Goal: Check status: Check status

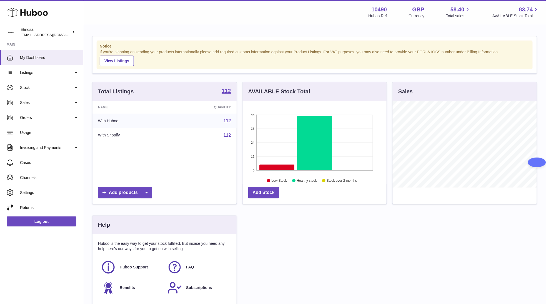
scroll to position [87, 146]
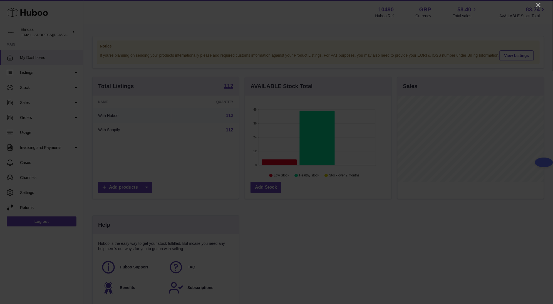
click at [541, 7] on icon "Close" at bounding box center [538, 5] width 7 height 7
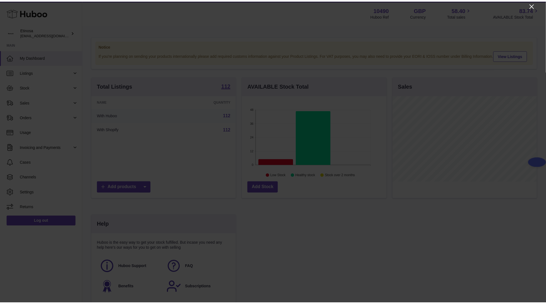
scroll to position [277848, 277791]
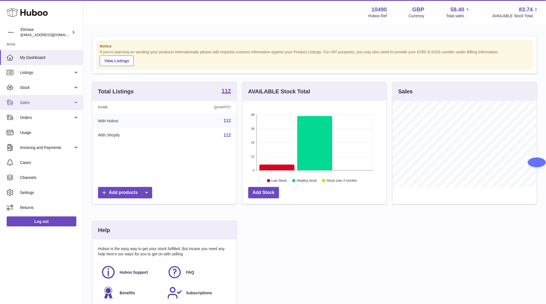
click at [28, 101] on span "Sales" at bounding box center [46, 102] width 53 height 5
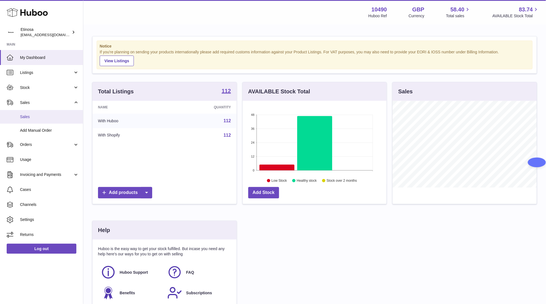
click at [29, 114] on span "Sales" at bounding box center [49, 116] width 59 height 5
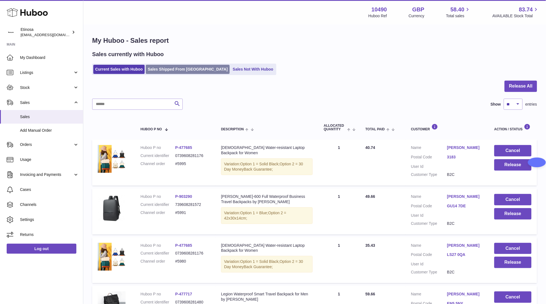
click at [183, 72] on link "Sales Shipped From [GEOGRAPHIC_DATA]" at bounding box center [188, 69] width 84 height 9
click at [231, 70] on link "Sales Not With Huboo" at bounding box center [253, 69] width 44 height 9
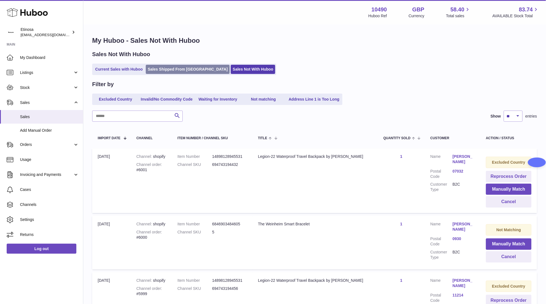
click at [171, 68] on link "Sales Shipped From [GEOGRAPHIC_DATA]" at bounding box center [188, 69] width 84 height 9
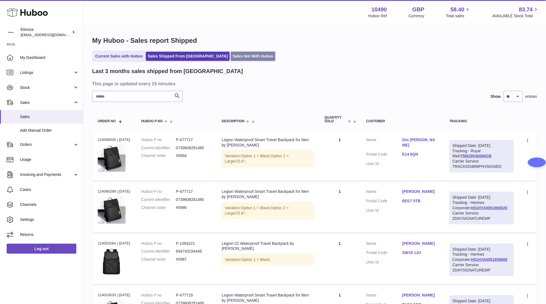
click at [239, 55] on link "Sales Not With Huboo" at bounding box center [253, 56] width 44 height 9
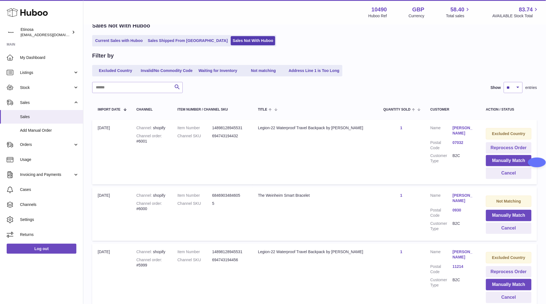
scroll to position [42, 0]
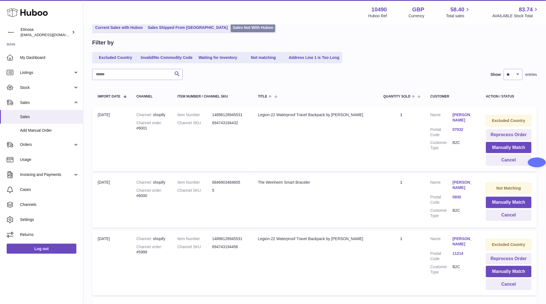
click at [231, 27] on link "Sales Not With Huboo" at bounding box center [253, 27] width 44 height 9
click at [175, 26] on link "Sales Shipped From [GEOGRAPHIC_DATA]" at bounding box center [188, 27] width 84 height 9
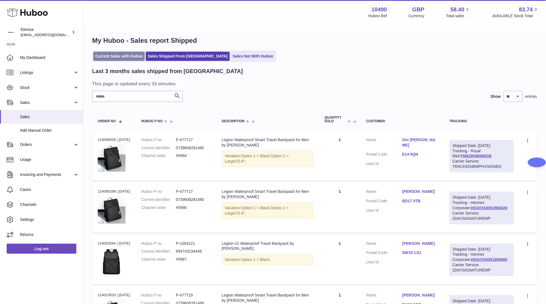
click at [121, 57] on link "Current Sales with Huboo" at bounding box center [118, 56] width 51 height 9
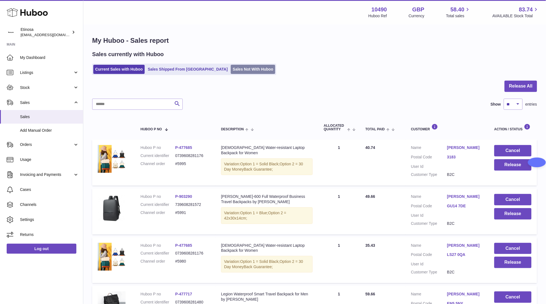
click at [234, 72] on link "Sales Not With Huboo" at bounding box center [253, 69] width 44 height 9
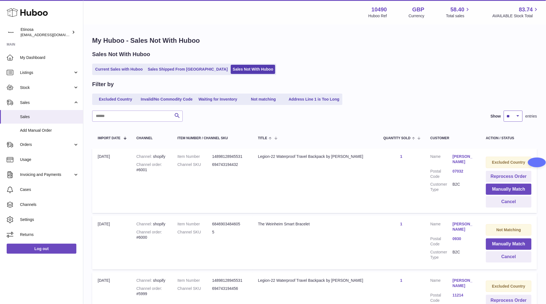
click at [515, 119] on select "** ** ** ***" at bounding box center [513, 116] width 19 height 11
click at [393, 112] on div "Search Show ** ** ** *** entries" at bounding box center [314, 116] width 445 height 11
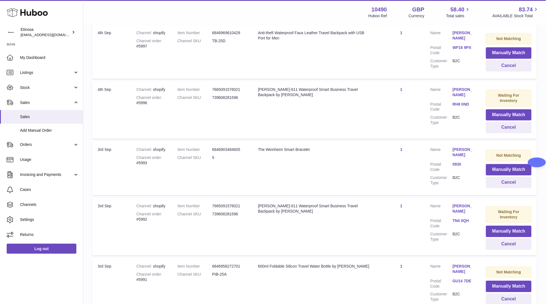
scroll to position [493, 0]
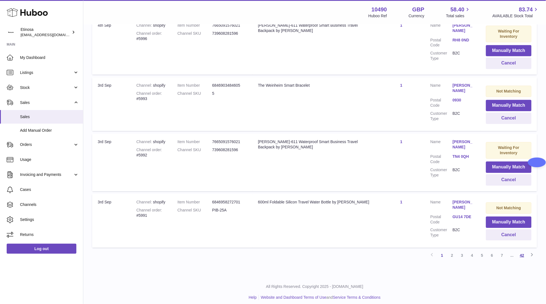
click at [524, 250] on link "42" at bounding box center [523, 255] width 10 height 10
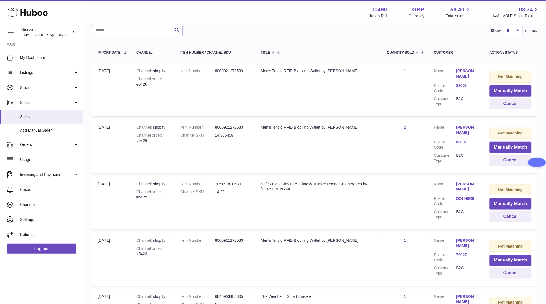
scroll to position [184, 0]
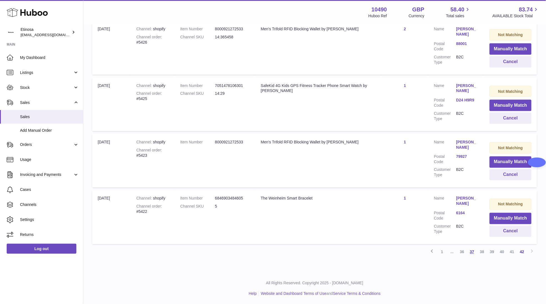
click at [474, 252] on link "37" at bounding box center [472, 252] width 10 height 10
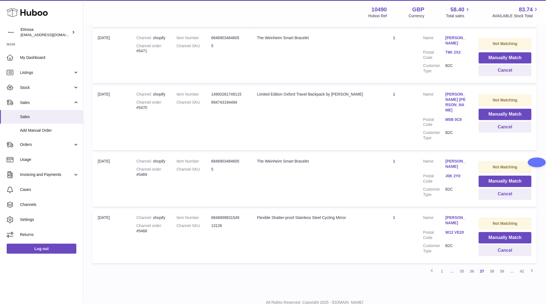
scroll to position [481, 0]
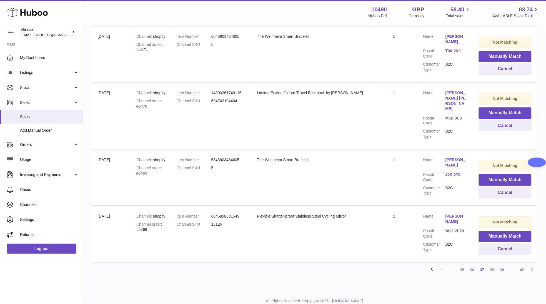
click at [433, 266] on icon at bounding box center [432, 269] width 7 height 7
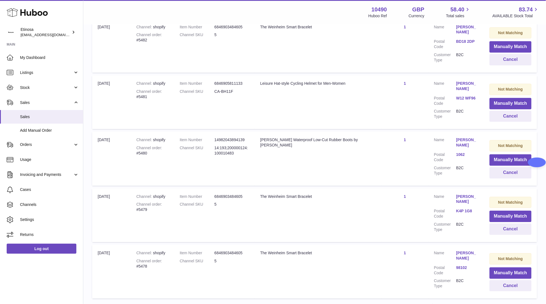
scroll to position [466, 0]
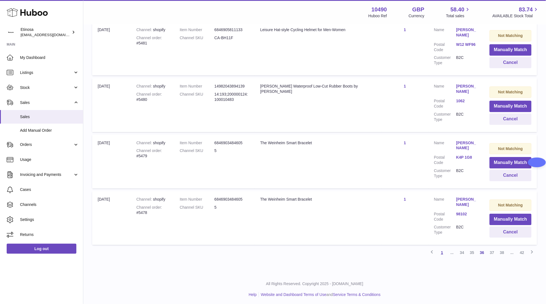
click at [442, 251] on link "1" at bounding box center [442, 253] width 10 height 10
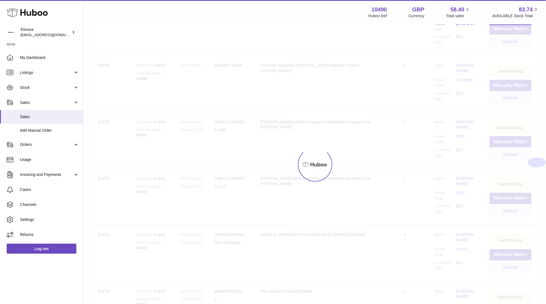
scroll to position [25, 0]
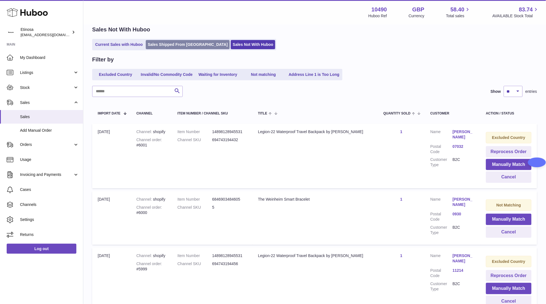
click at [166, 43] on link "Sales Shipped From [GEOGRAPHIC_DATA]" at bounding box center [188, 44] width 84 height 9
click at [128, 43] on link "Current Sales with Huboo" at bounding box center [118, 44] width 51 height 9
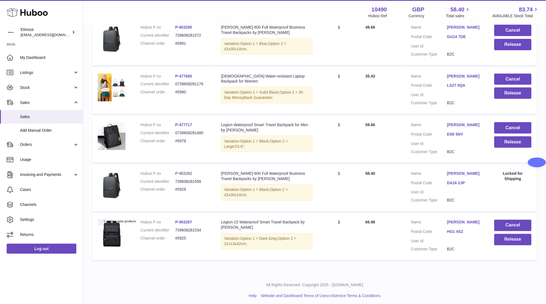
scroll to position [171, 0]
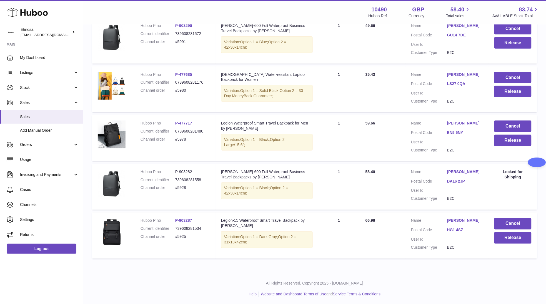
click at [179, 304] on div "All Rights Reserved. Copyright 2025 - [DOMAIN_NAME] Help Website and Dashboard …" at bounding box center [314, 289] width 463 height 33
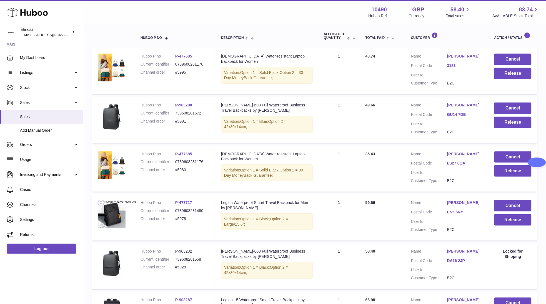
scroll to position [129, 0]
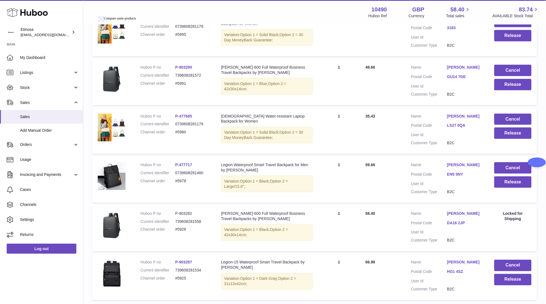
click at [127, 304] on div "My Huboo - Sales report Sales currently with Huboo Current Sales with Huboo Sal…" at bounding box center [314, 105] width 463 height 419
click at [175, 296] on td "Huboo P no P-903287 Current identifier 739608281534 Channel order #5925" at bounding box center [175, 277] width 81 height 46
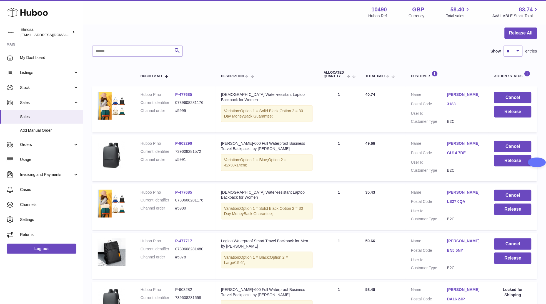
scroll to position [46, 0]
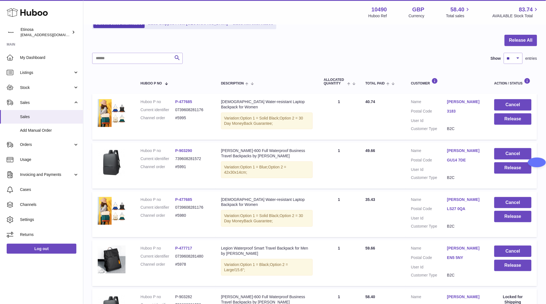
click at [122, 81] on th at bounding box center [113, 81] width 43 height 19
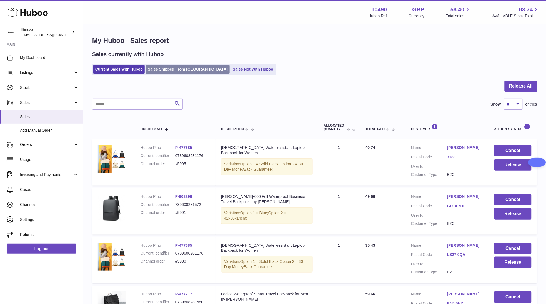
click at [183, 68] on link "Sales Shipped From [GEOGRAPHIC_DATA]" at bounding box center [188, 69] width 84 height 9
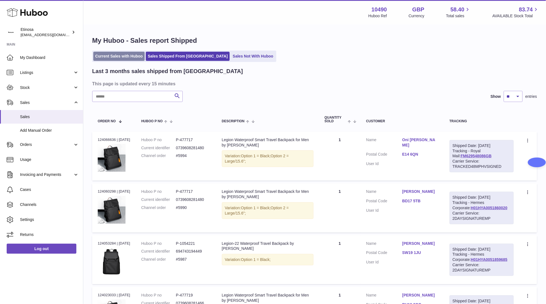
click at [124, 57] on link "Current Sales with Huboo" at bounding box center [118, 56] width 51 height 9
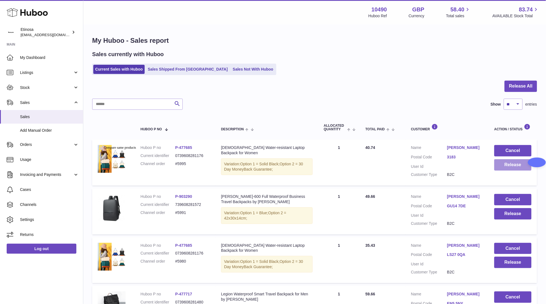
click at [518, 166] on button "Release" at bounding box center [513, 164] width 37 height 11
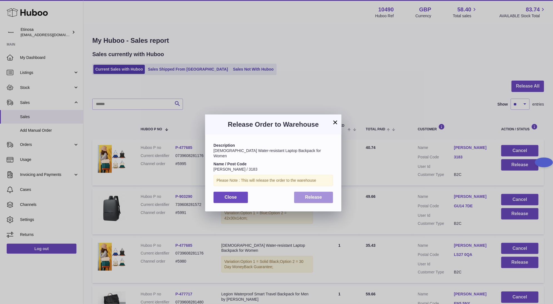
click at [324, 192] on button "Release" at bounding box center [313, 197] width 39 height 11
